Goal: Task Accomplishment & Management: Complete application form

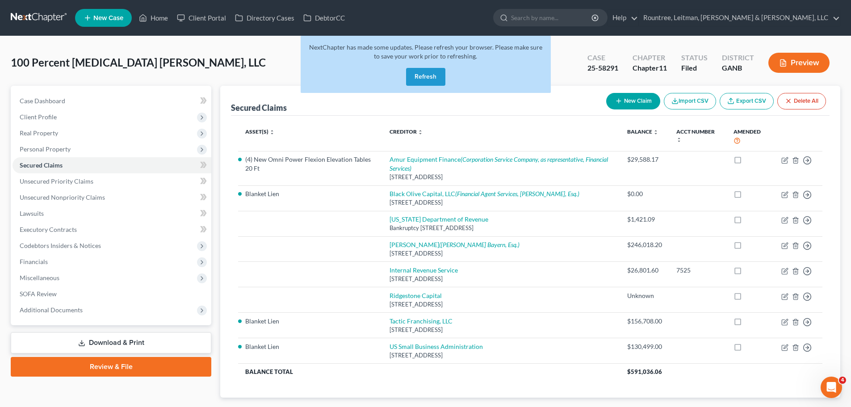
click at [439, 71] on button "Refresh" at bounding box center [425, 77] width 39 height 18
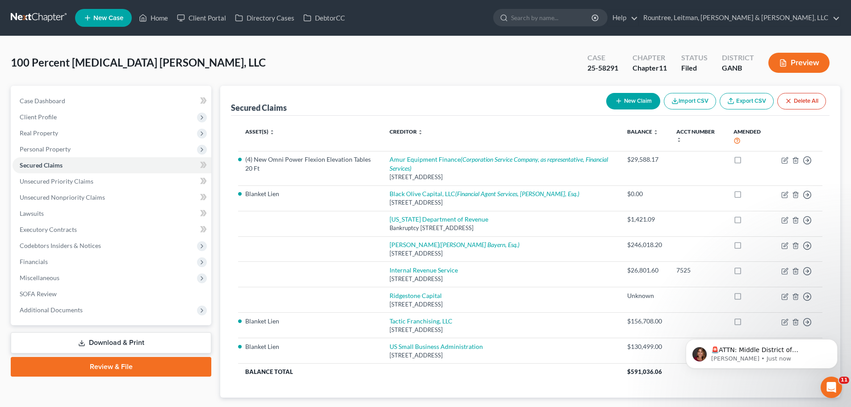
click at [39, 17] on link at bounding box center [39, 18] width 57 height 16
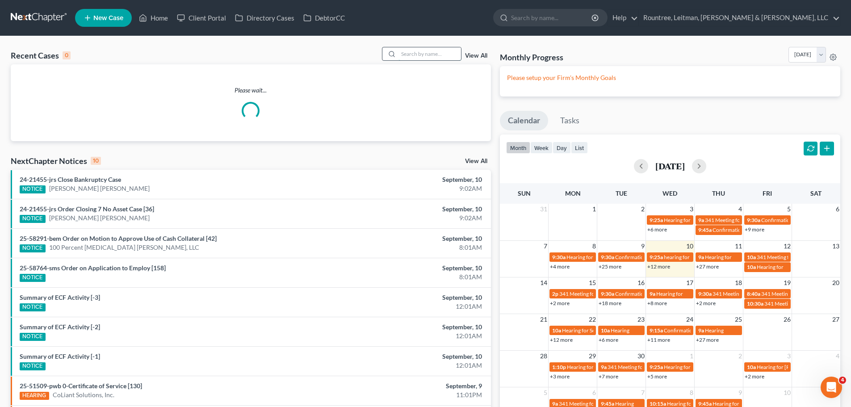
click at [417, 55] on input "search" at bounding box center [430, 53] width 63 height 13
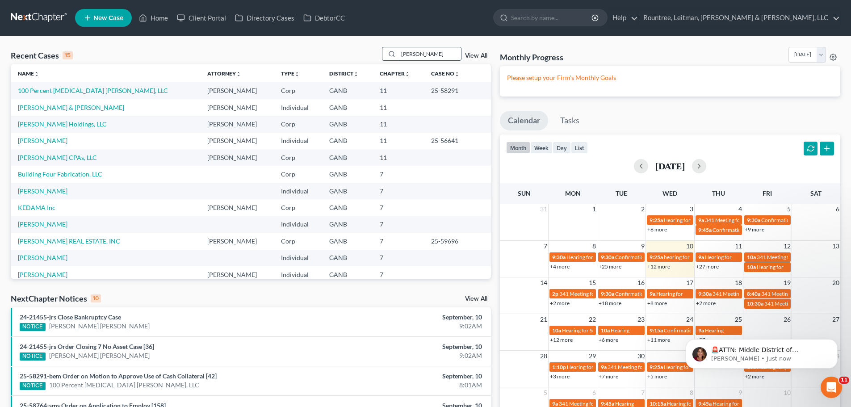
type input "tomlinson"
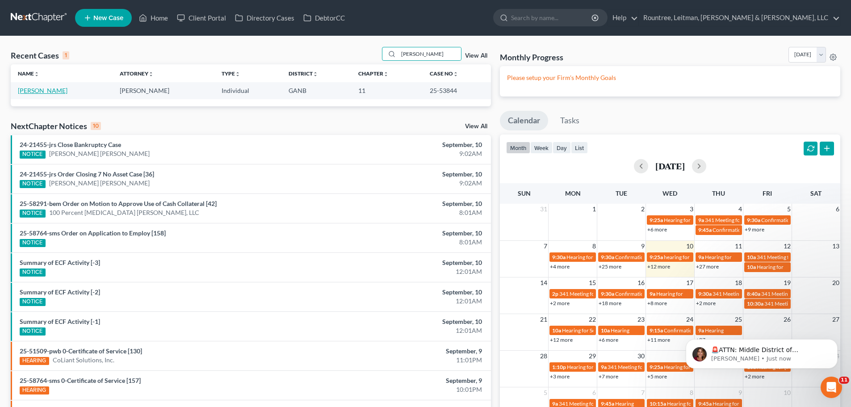
click at [35, 90] on link "Tomlinson, Damion" at bounding box center [43, 91] width 50 height 8
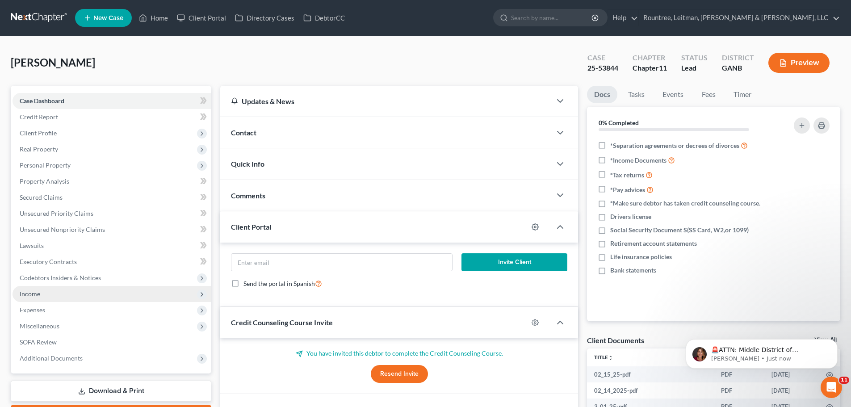
click at [41, 291] on span "Income" at bounding box center [112, 294] width 199 height 16
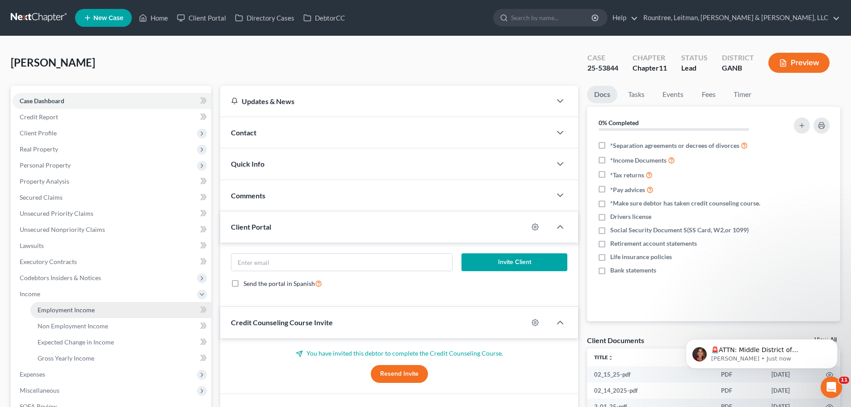
click at [41, 307] on span "Employment Income" at bounding box center [66, 310] width 57 height 8
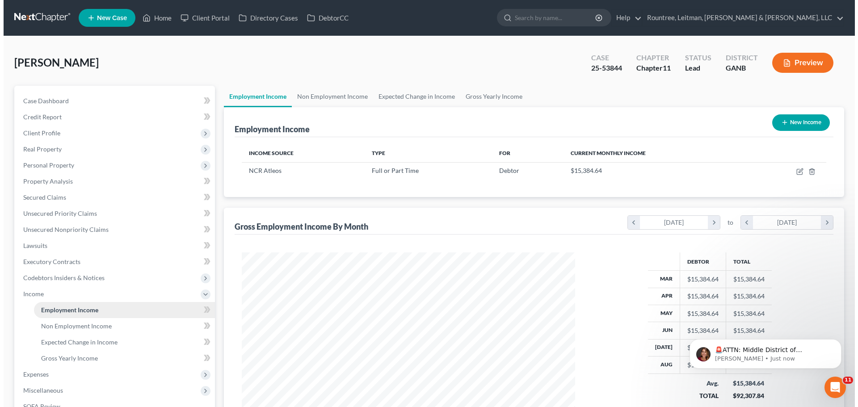
scroll to position [167, 351]
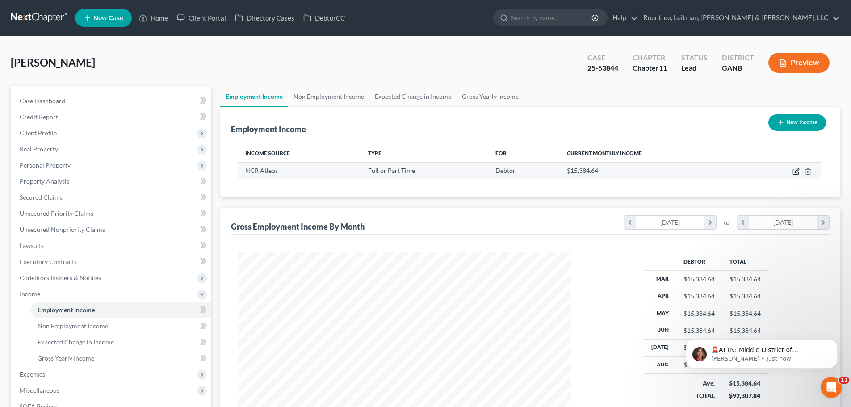
click at [799, 172] on icon "button" at bounding box center [796, 171] width 7 height 7
select select "0"
select select "10"
select select "1"
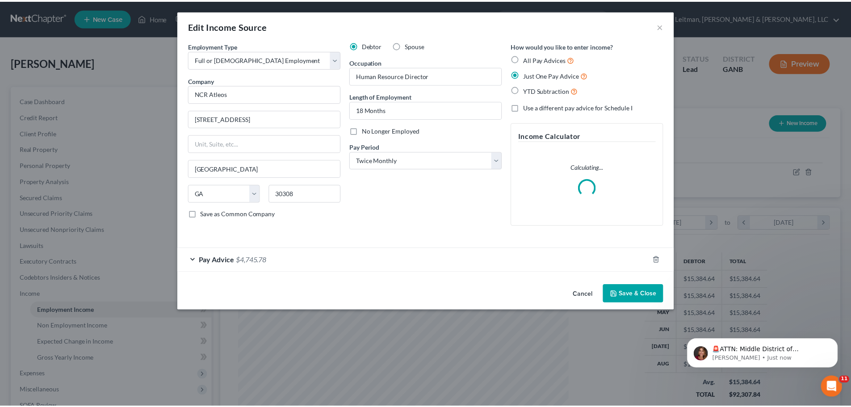
scroll to position [168, 354]
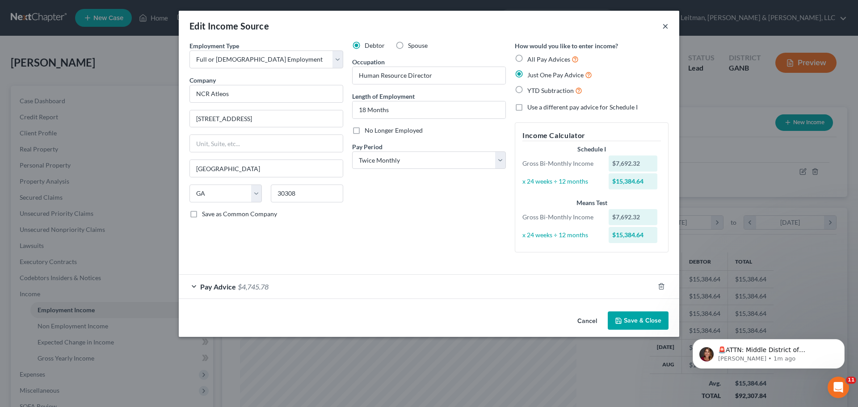
click at [666, 24] on button "×" at bounding box center [665, 26] width 6 height 11
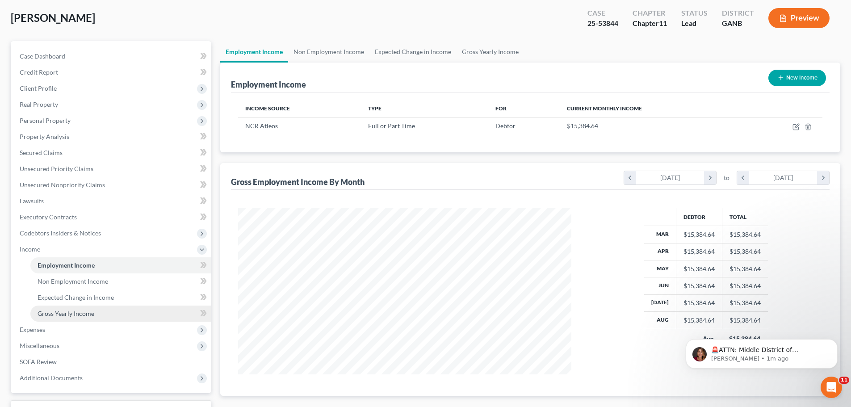
scroll to position [0, 0]
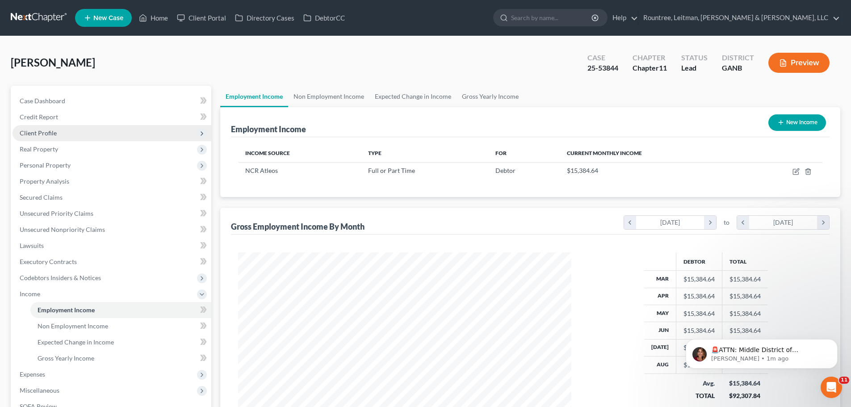
click at [51, 134] on span "Client Profile" at bounding box center [38, 133] width 37 height 8
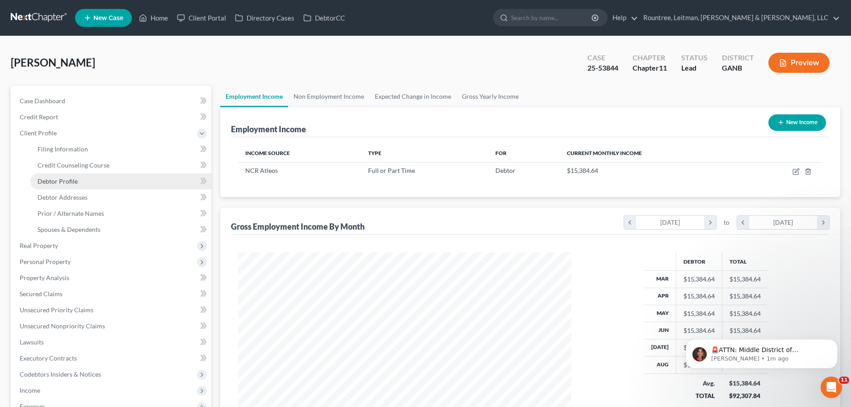
click at [63, 182] on span "Debtor Profile" at bounding box center [58, 181] width 40 height 8
select select "0"
select select "1"
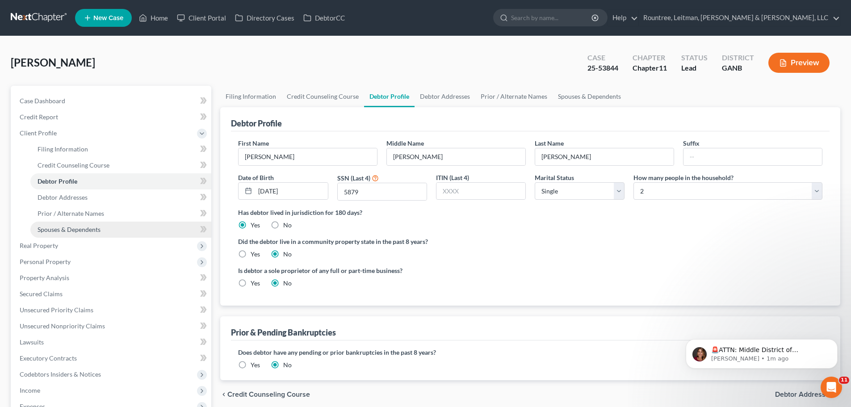
click at [104, 232] on link "Spouses & Dependents" at bounding box center [120, 230] width 181 height 16
